Goal: Information Seeking & Learning: Learn about a topic

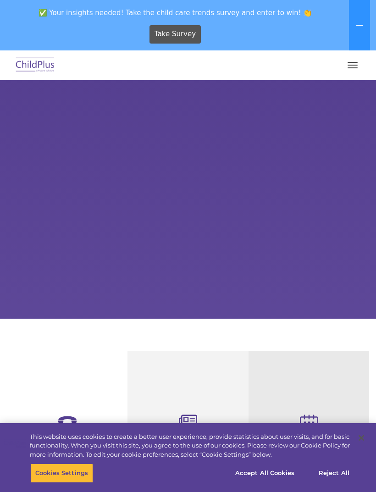
select select "MEDIUM"
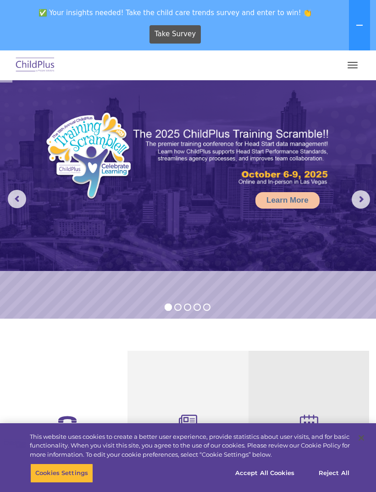
click at [351, 68] on button "button" at bounding box center [352, 65] width 19 height 15
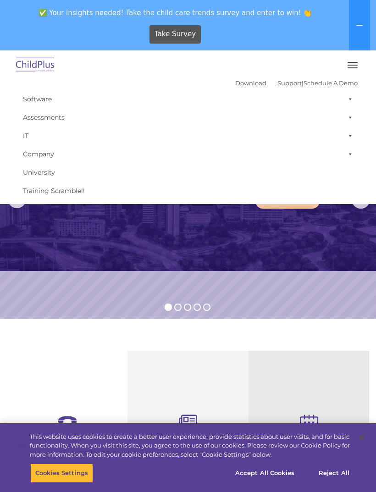
click at [357, 62] on span "button" at bounding box center [353, 62] width 10 height 1
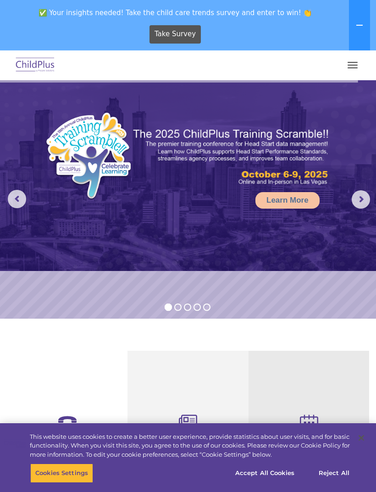
click at [348, 65] on span "button" at bounding box center [353, 65] width 10 height 1
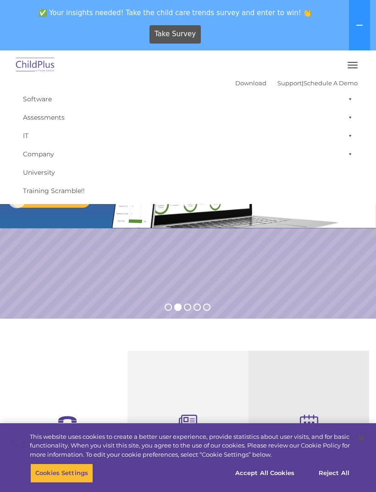
click at [348, 119] on span at bounding box center [348, 117] width 9 height 18
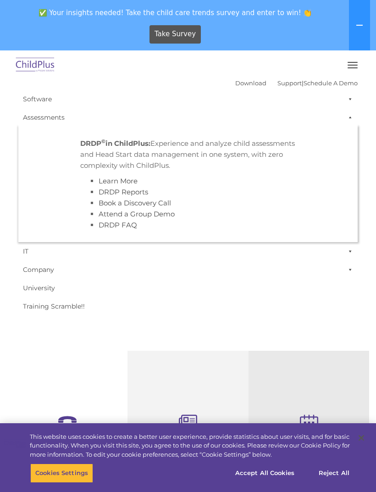
click at [56, 120] on link "Assessments" at bounding box center [187, 117] width 339 height 18
click at [256, 157] on p "DRDP © in ChildPlus: Experience and analyze child assessments and Head Start da…" at bounding box center [187, 154] width 215 height 33
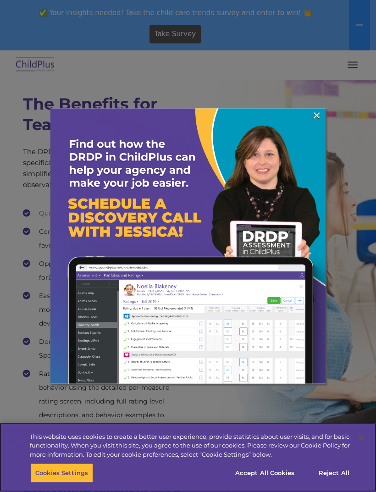
scroll to position [1453, 0]
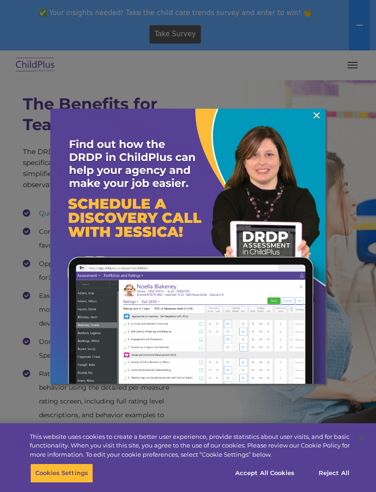
click at [315, 120] on link "×" at bounding box center [316, 115] width 11 height 9
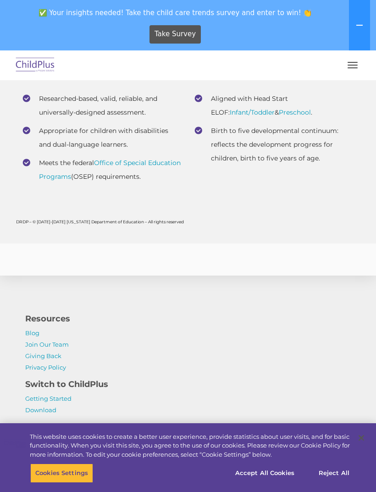
scroll to position [4438, 0]
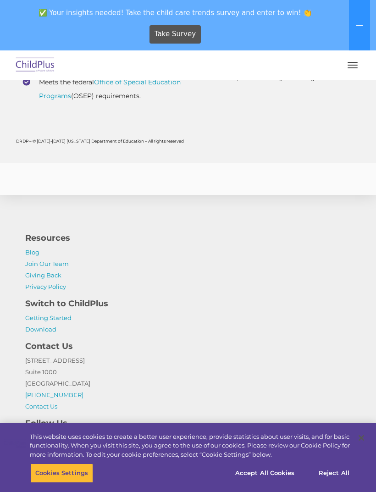
click at [357, 61] on button "button" at bounding box center [352, 65] width 19 height 15
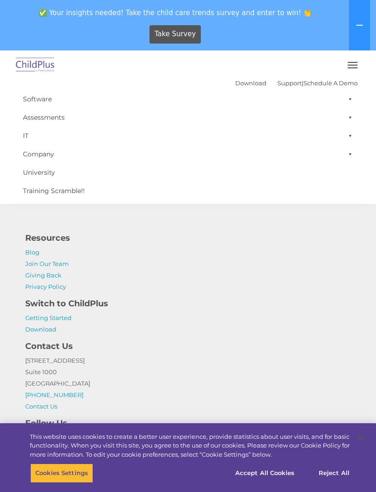
click at [242, 81] on link "Download" at bounding box center [250, 82] width 31 height 7
